Goal: Communication & Community: Answer question/provide support

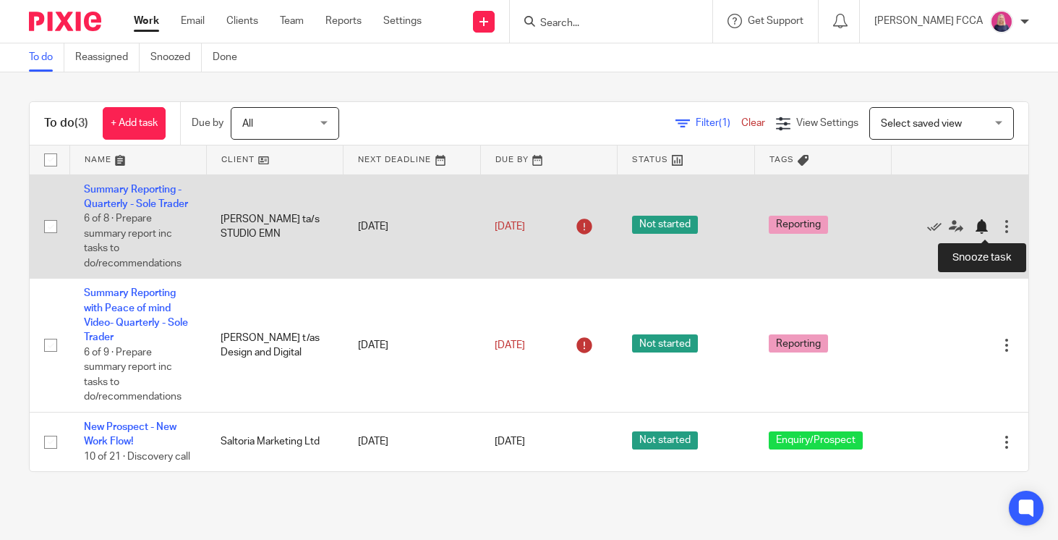
click at [981, 227] on div at bounding box center [981, 226] width 14 height 14
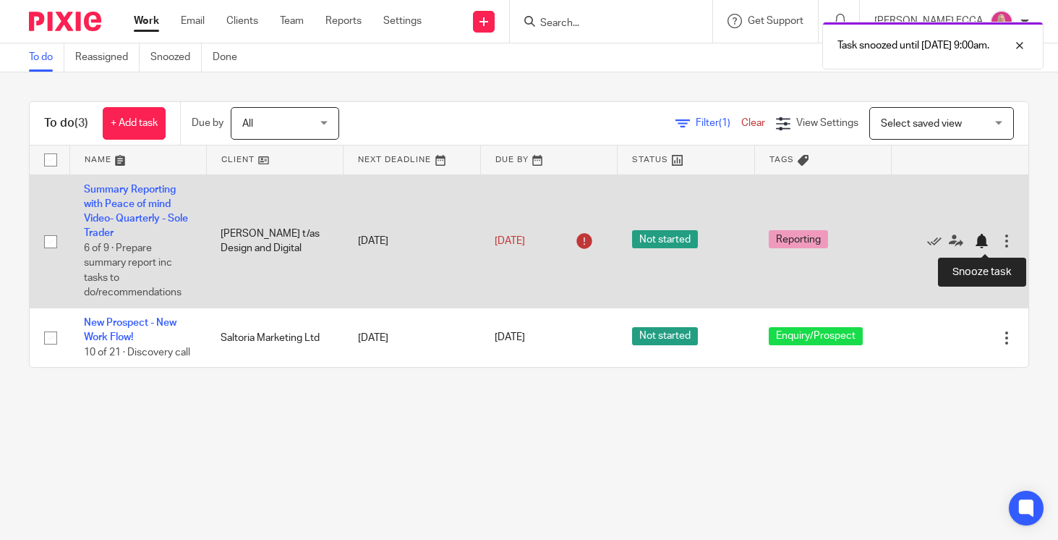
click at [981, 244] on div at bounding box center [981, 241] width 14 height 14
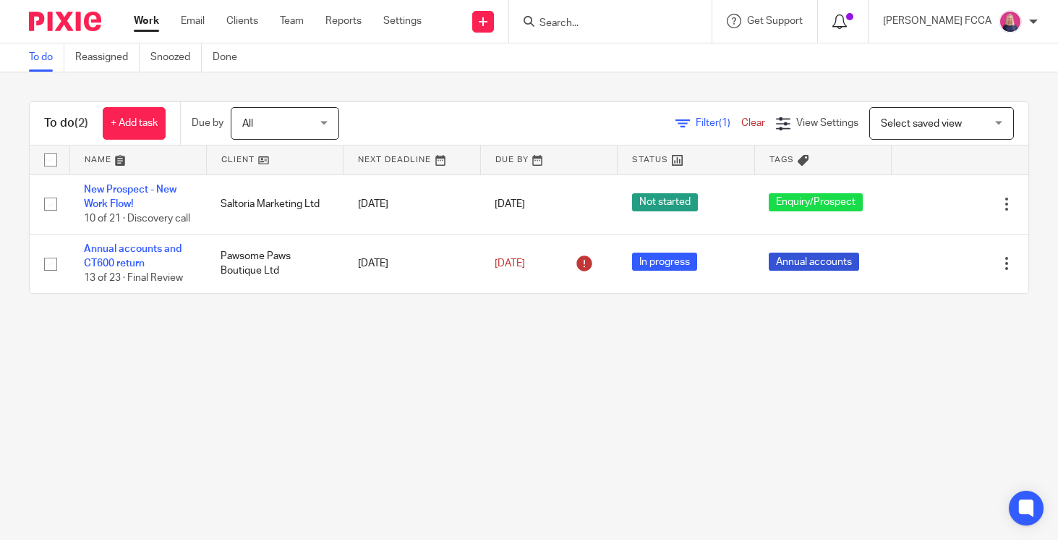
click at [847, 20] on icon at bounding box center [839, 21] width 14 height 14
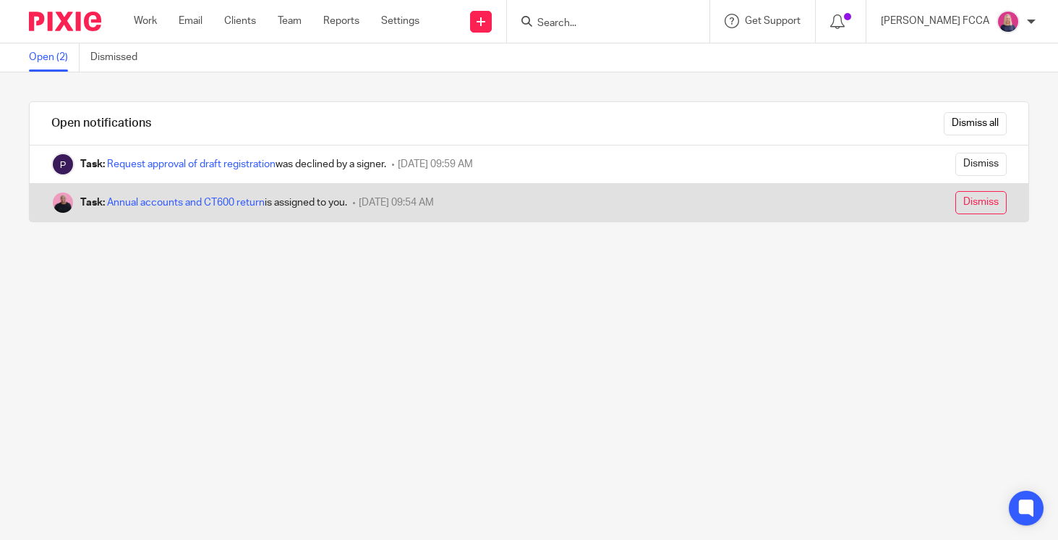
click at [966, 201] on input "Dismiss" at bounding box center [980, 202] width 51 height 23
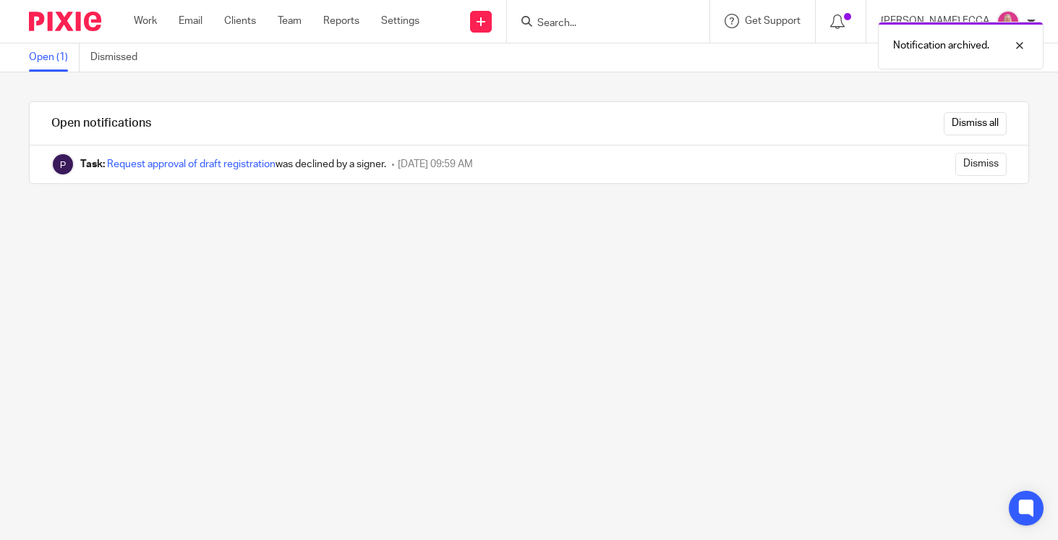
click at [46, 17] on img at bounding box center [65, 22] width 72 height 20
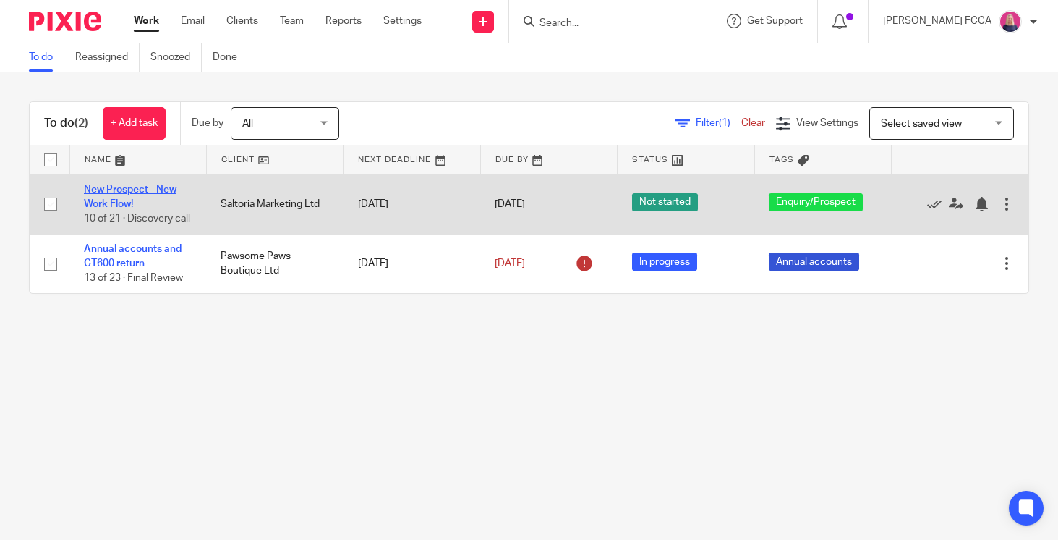
click at [129, 191] on link "New Prospect - New Work Flow!" at bounding box center [130, 196] width 93 height 25
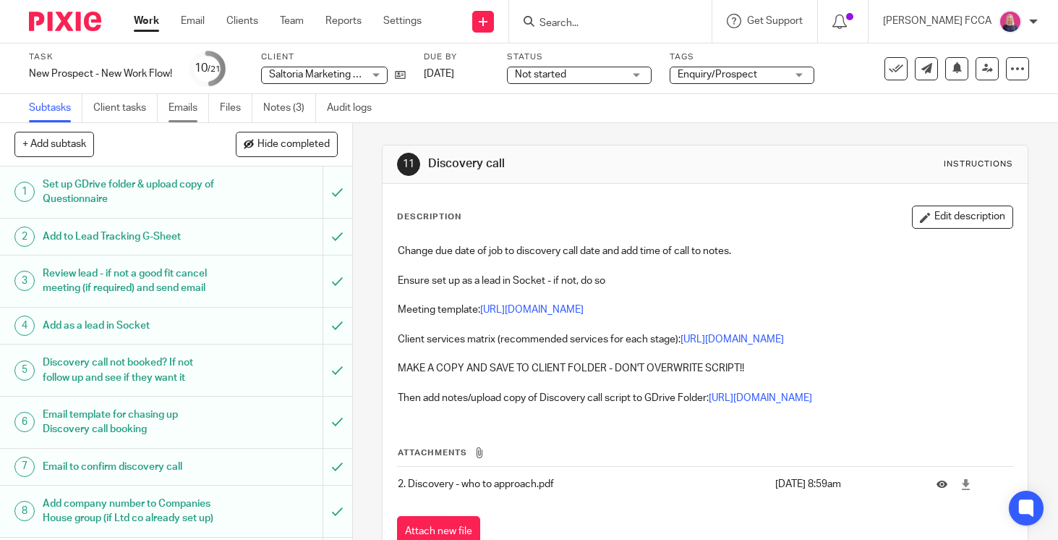
click at [185, 104] on link "Emails" at bounding box center [189, 108] width 40 height 28
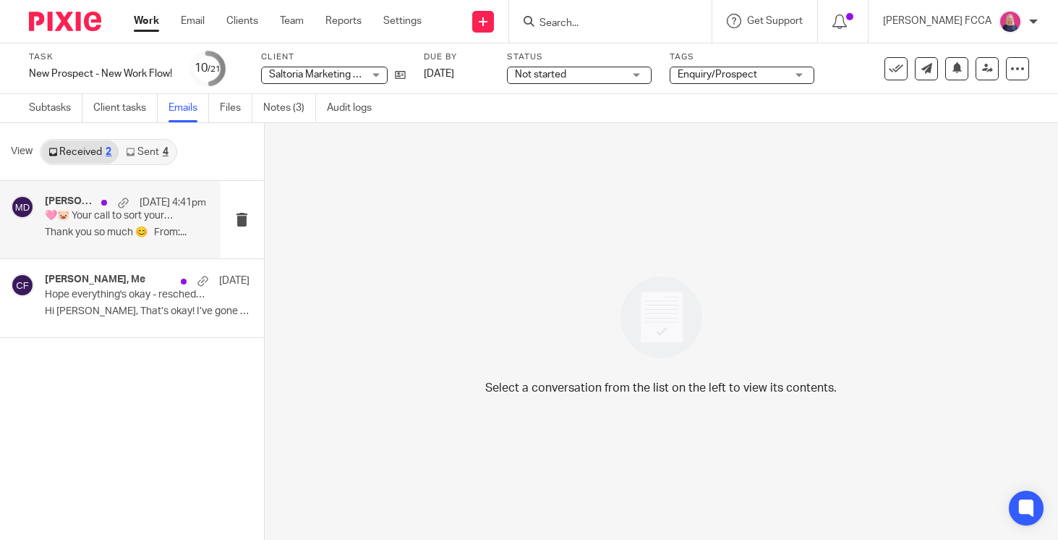
click at [76, 227] on p "Thank you so much 😊 From:..." at bounding box center [125, 232] width 161 height 12
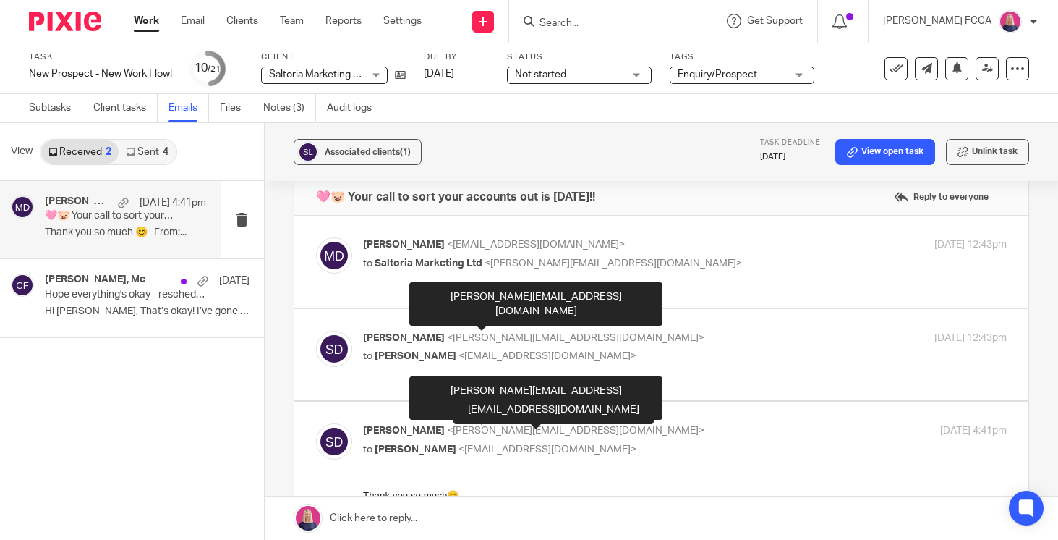
scroll to position [20, 0]
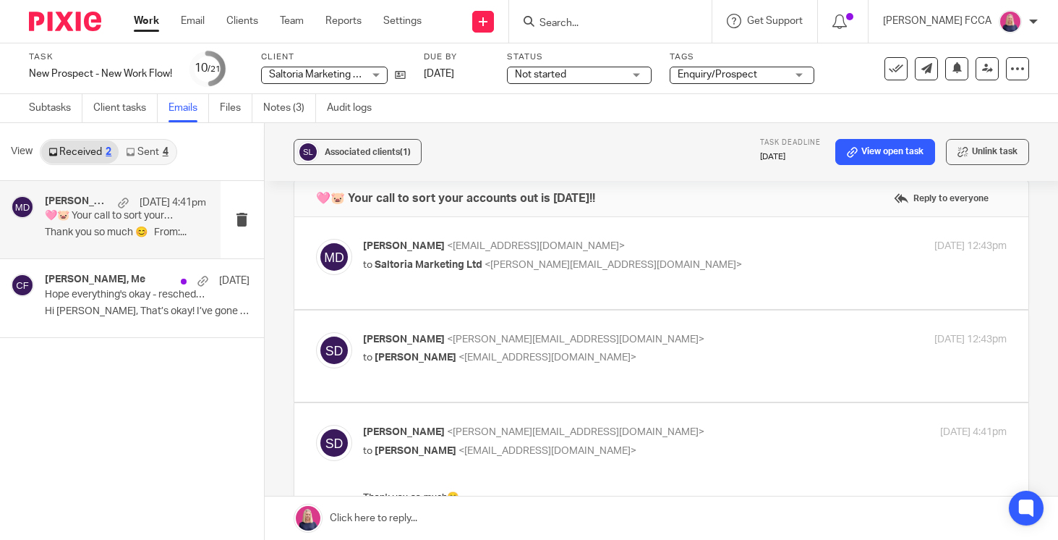
click at [675, 338] on p "Sally Day <sally@saltoriamarketing.com>" at bounding box center [577, 339] width 429 height 15
checkbox input "true"
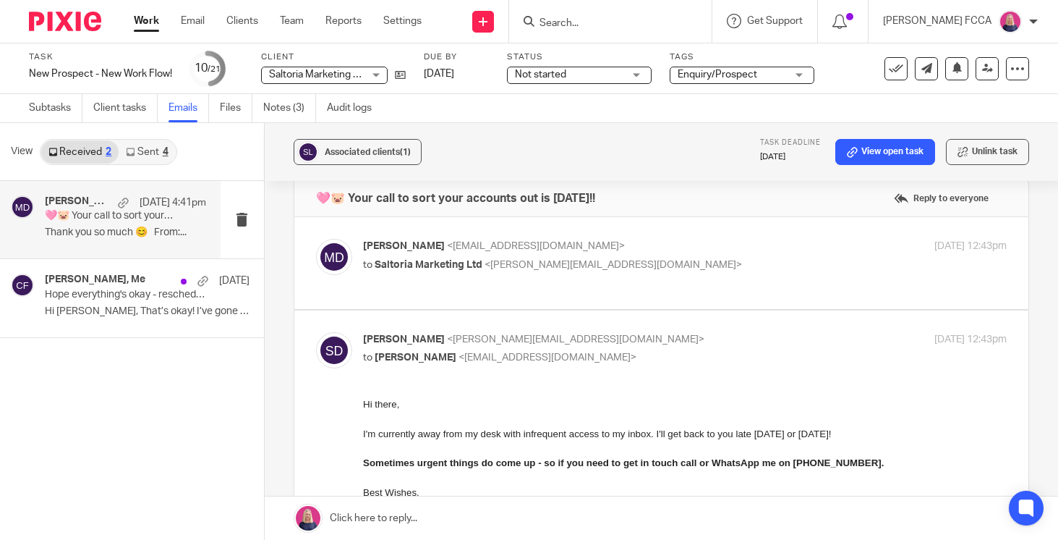
scroll to position [0, 0]
click at [402, 74] on icon at bounding box center [400, 74] width 11 height 11
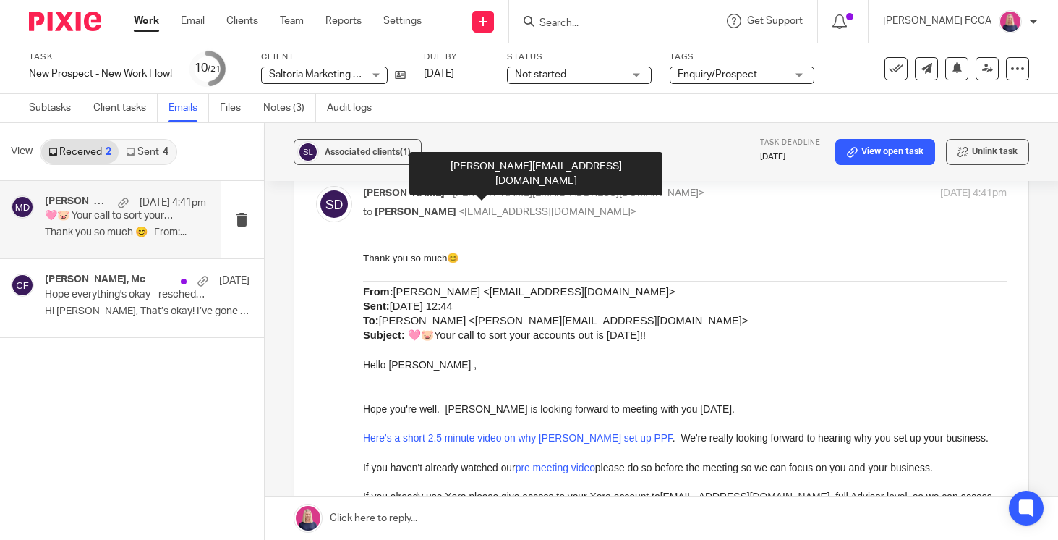
scroll to position [657, 0]
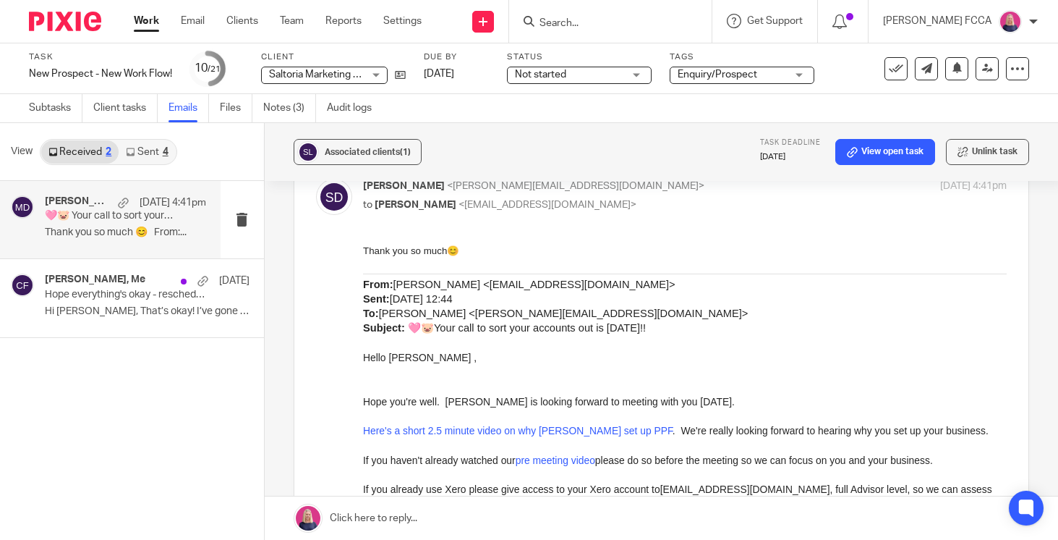
click at [350, 516] on link at bounding box center [661, 517] width 793 height 43
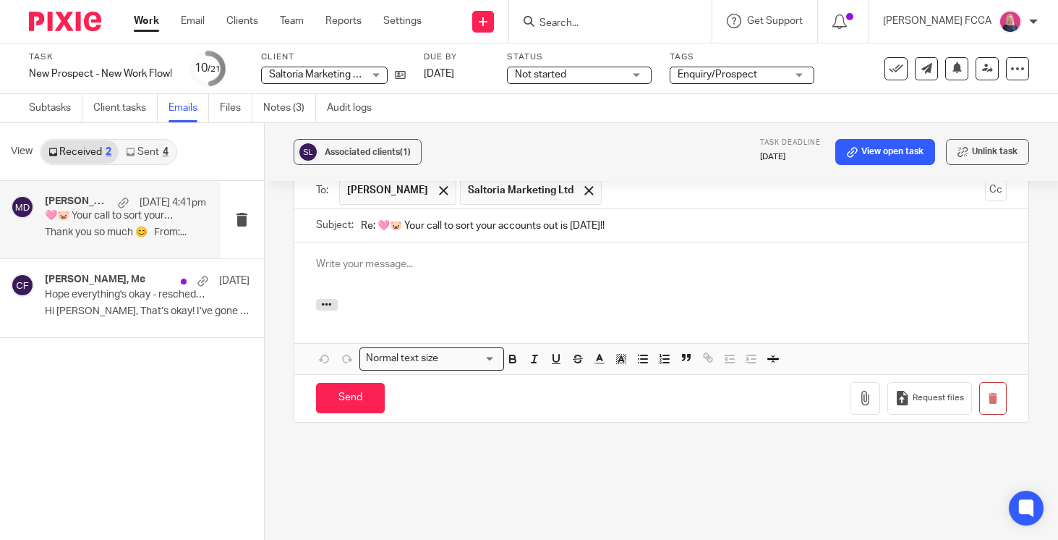
scroll to position [0, 0]
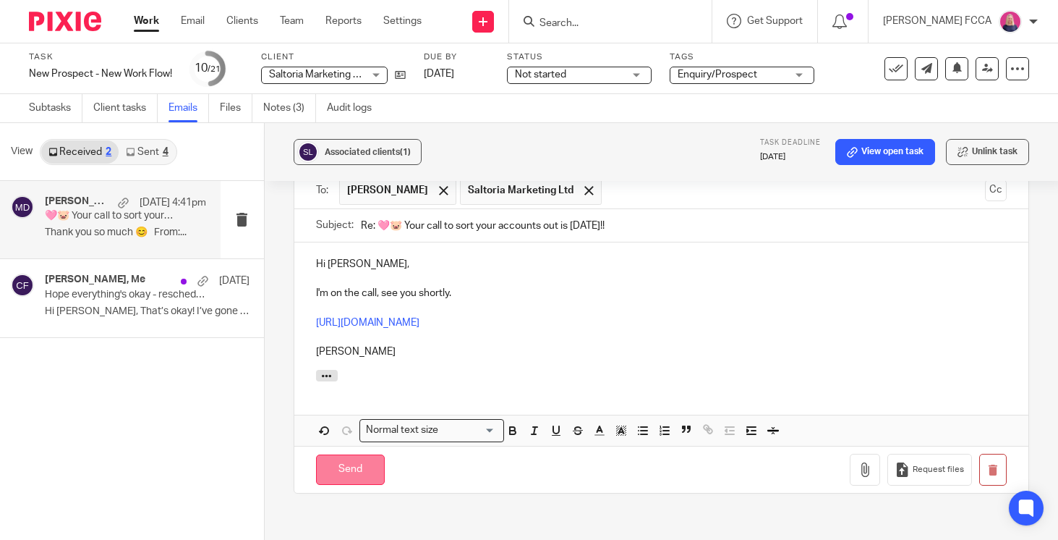
click at [346, 459] on input "Send" at bounding box center [350, 469] width 69 height 31
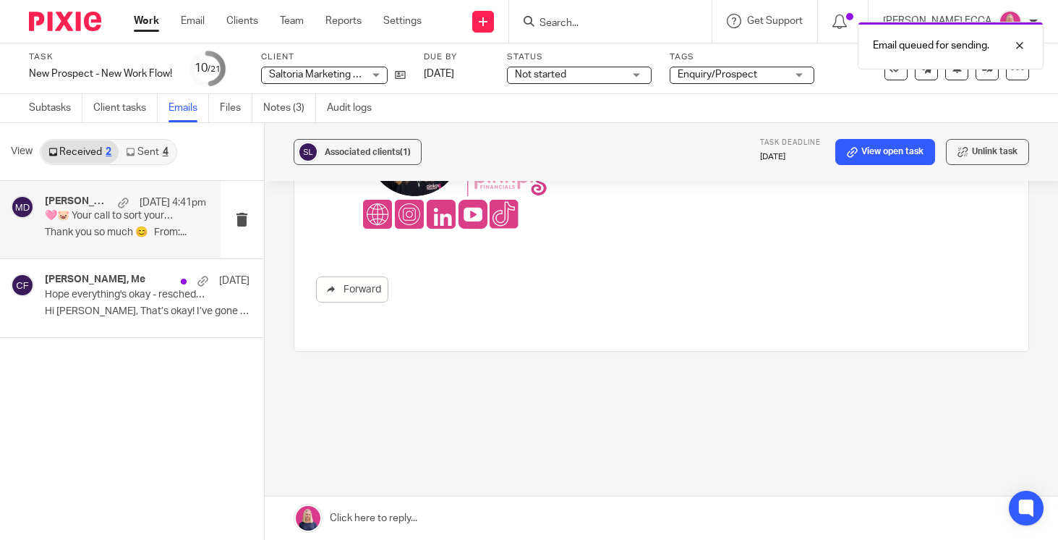
scroll to position [1183, 0]
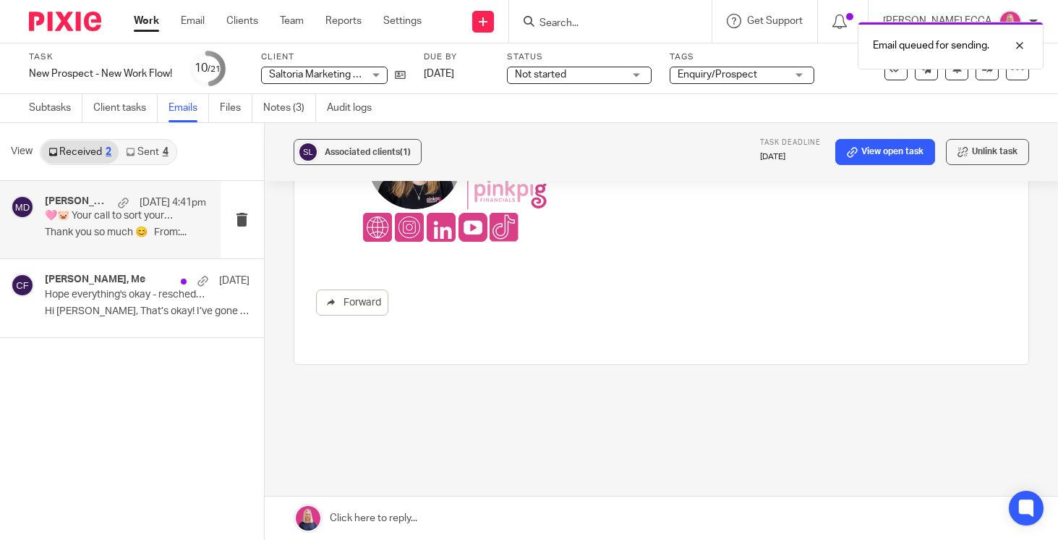
click at [852, 22] on div "Email queued for sending." at bounding box center [786, 41] width 515 height 55
click at [1019, 44] on div at bounding box center [1008, 45] width 39 height 17
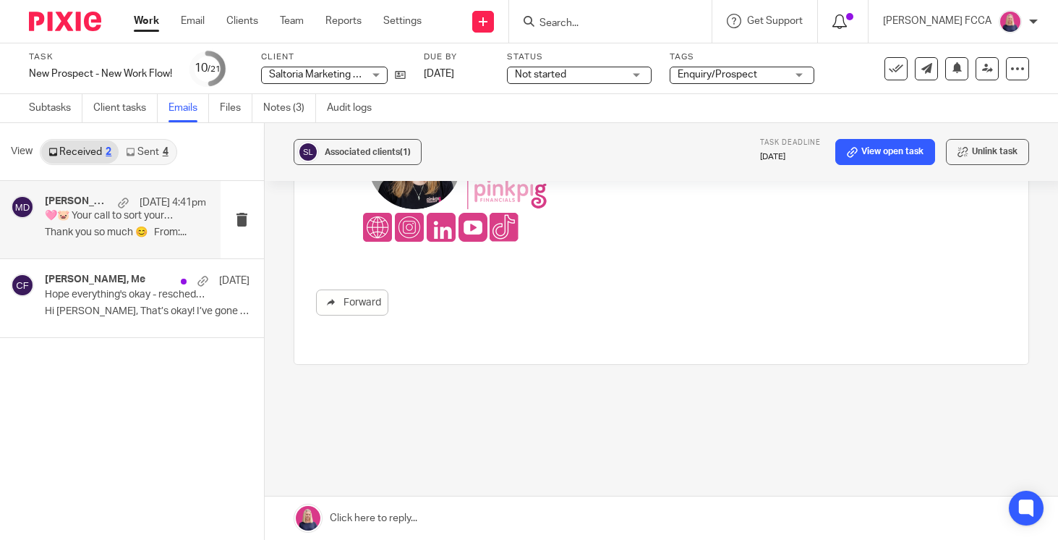
click at [845, 20] on icon at bounding box center [839, 21] width 14 height 14
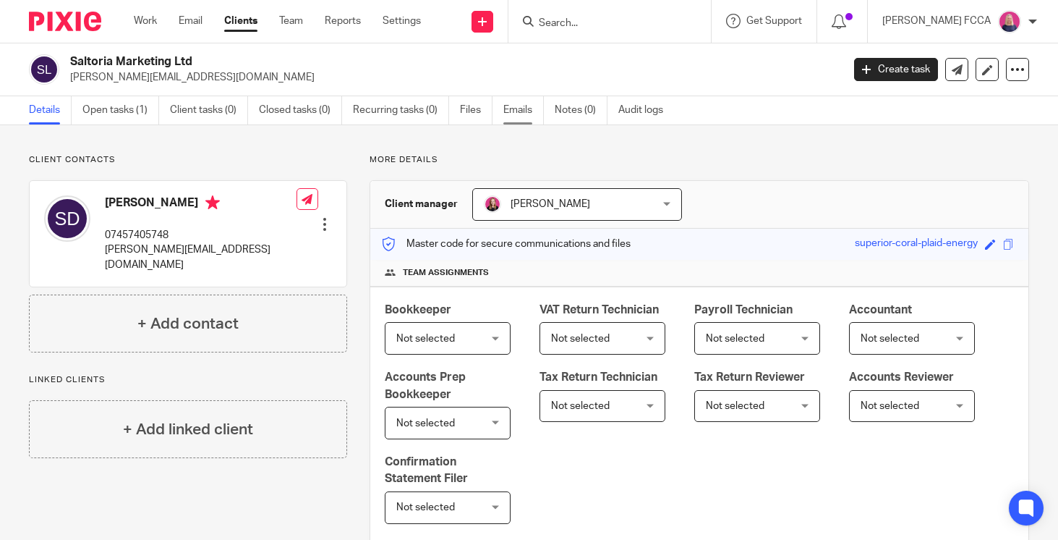
click at [524, 111] on link "Emails" at bounding box center [523, 110] width 40 height 28
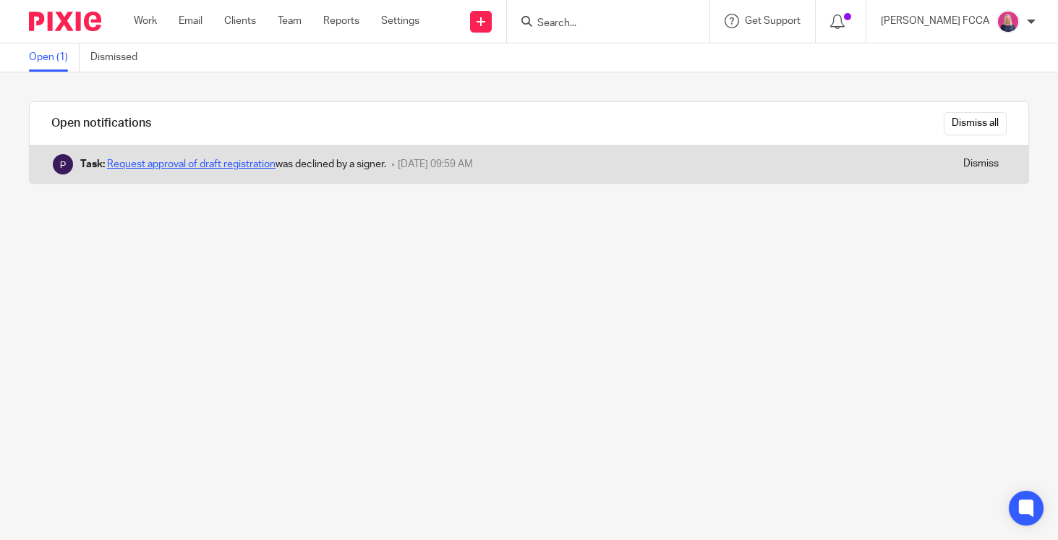
click at [231, 169] on link "Request approval of draft registration" at bounding box center [191, 164] width 169 height 10
click at [203, 163] on link "Request approval of draft registration" at bounding box center [191, 164] width 169 height 10
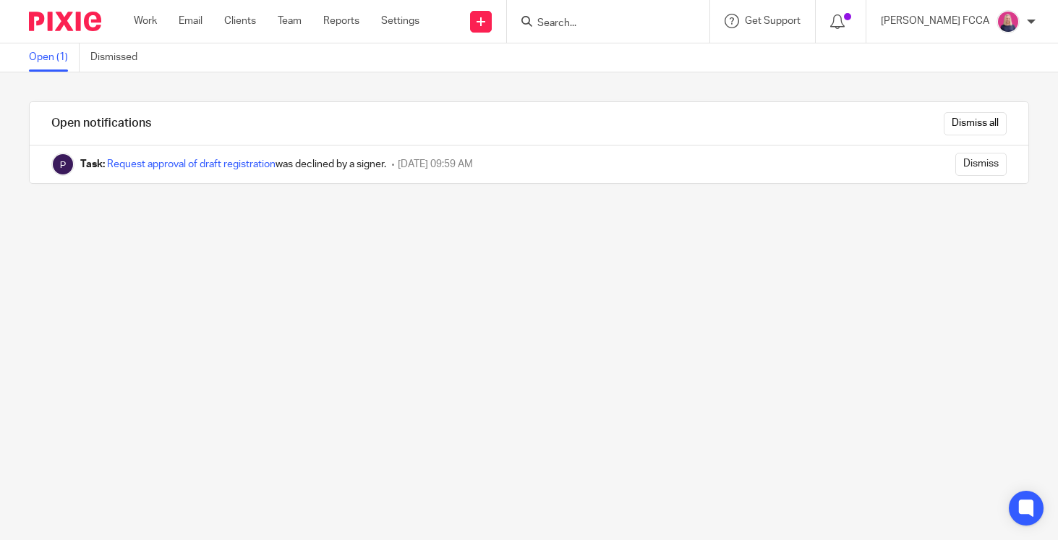
click at [51, 20] on img at bounding box center [65, 22] width 72 height 20
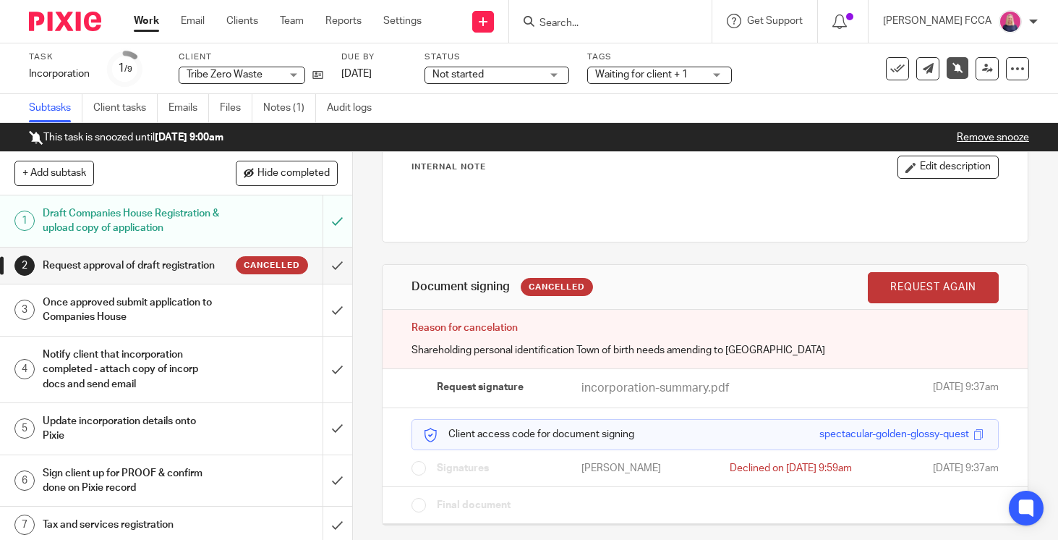
scroll to position [108, 0]
click at [847, 25] on icon at bounding box center [839, 21] width 14 height 14
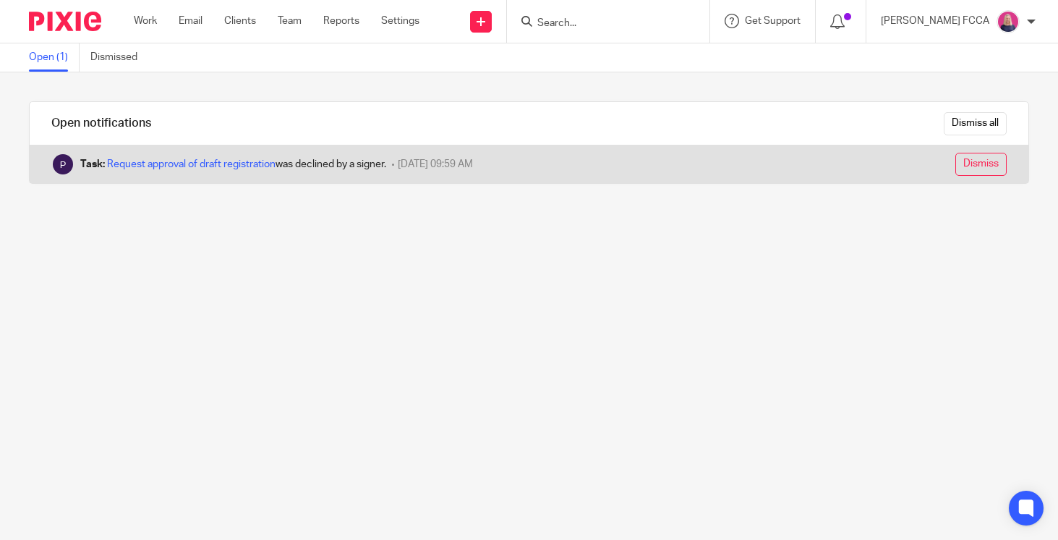
click at [976, 158] on input "Dismiss" at bounding box center [980, 164] width 51 height 23
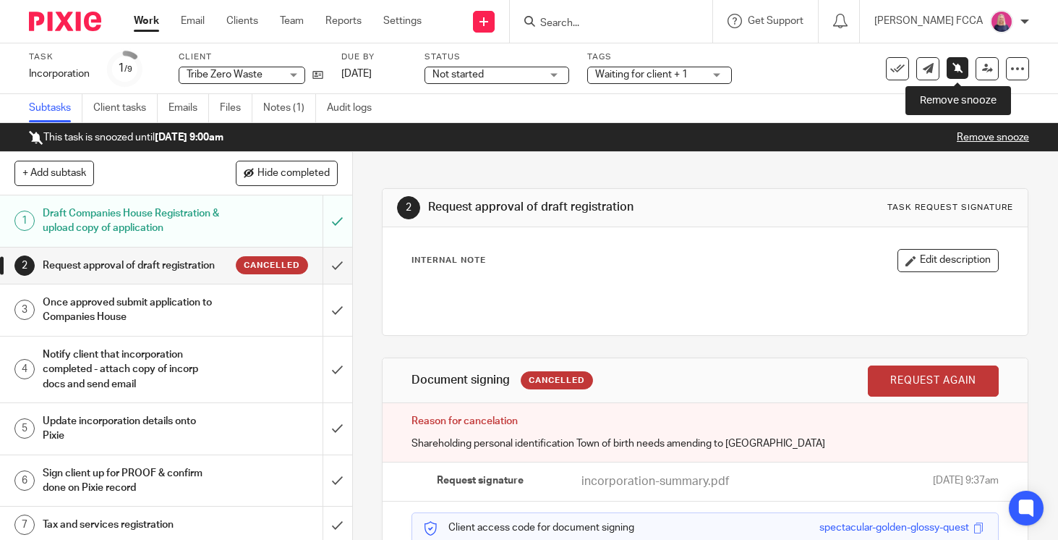
click at [956, 68] on icon at bounding box center [957, 67] width 11 height 11
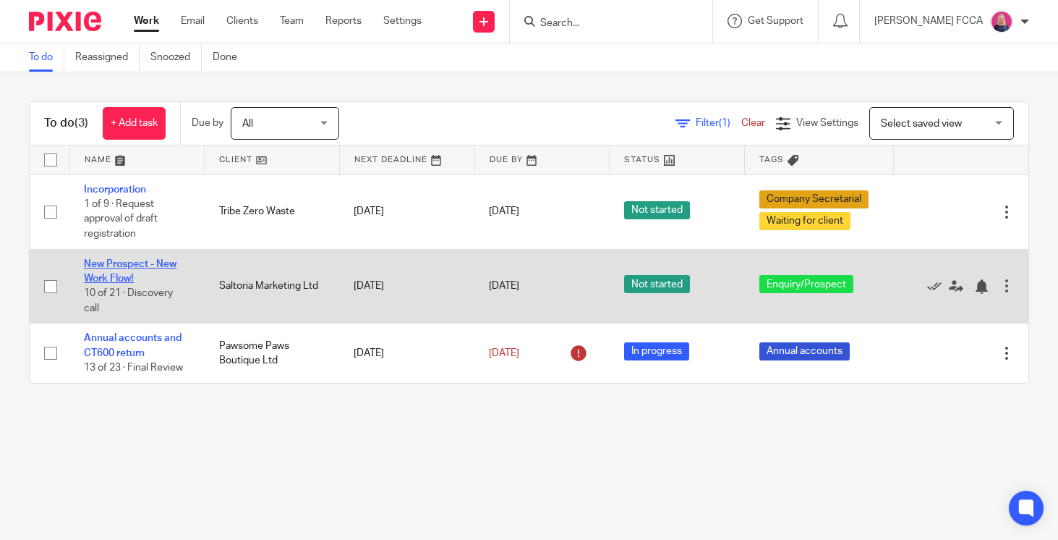
click at [121, 266] on link "New Prospect - New Work Flow!" at bounding box center [130, 271] width 93 height 25
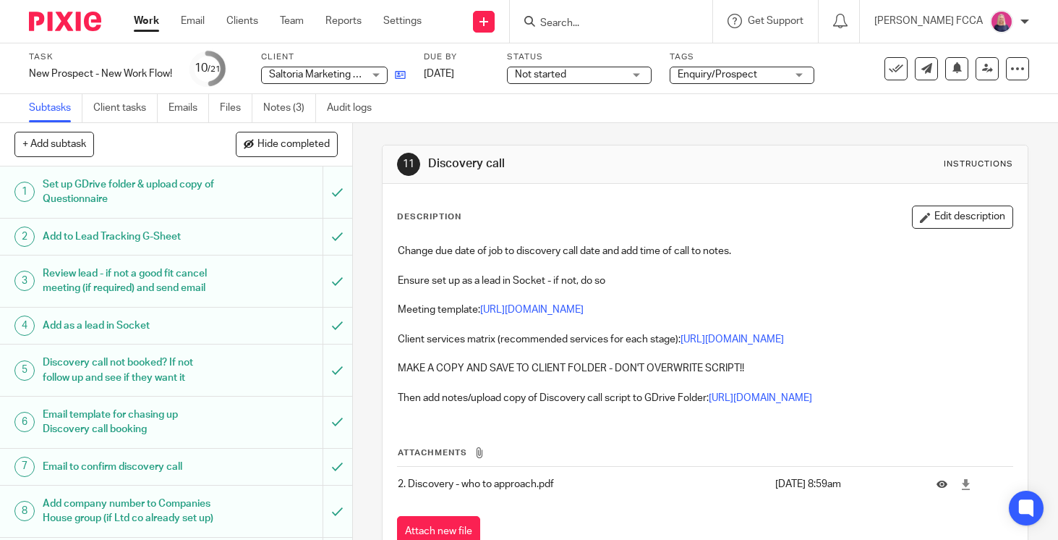
click at [404, 74] on icon at bounding box center [400, 74] width 11 height 11
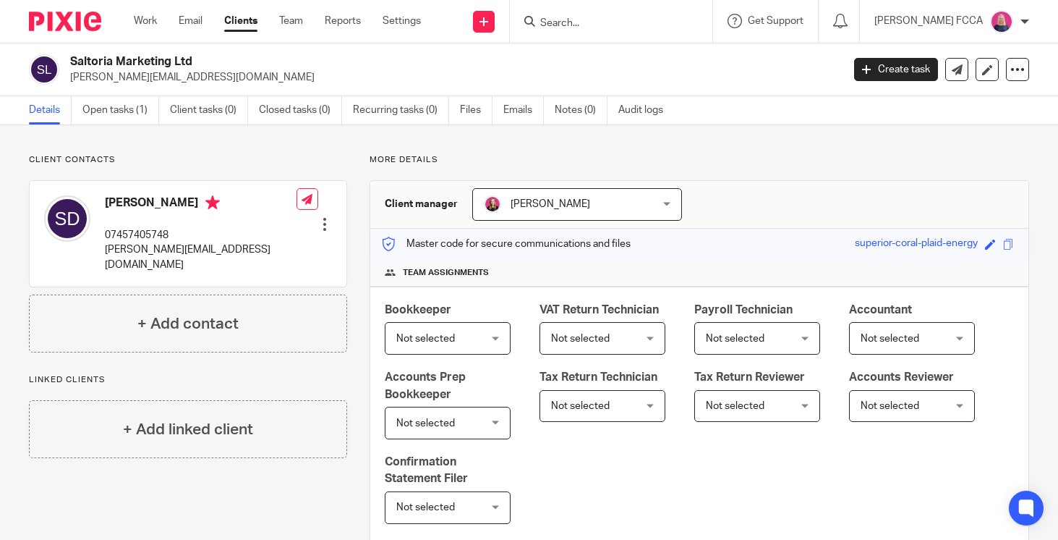
click at [235, 250] on p "sally@saltoriamarketing.com" at bounding box center [201, 257] width 192 height 30
drag, startPoint x: 235, startPoint y: 251, endPoint x: 107, endPoint y: 254, distance: 128.0
click at [106, 254] on p "sally@saltoriamarketing.com" at bounding box center [201, 257] width 192 height 30
copy p "sally@saltoriamarketing.com"
